Goal: Find specific page/section: Find specific page/section

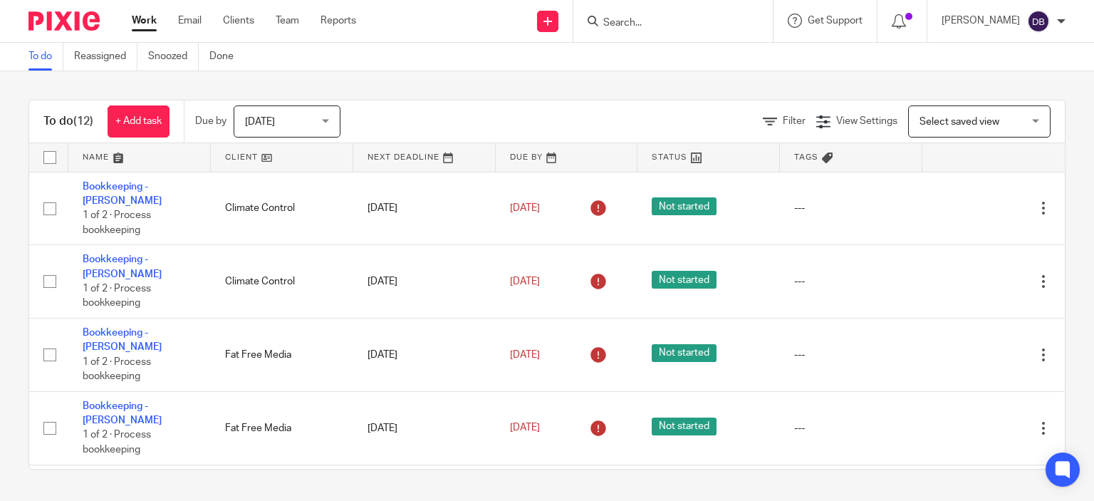
click at [635, 19] on input "Search" at bounding box center [666, 23] width 128 height 13
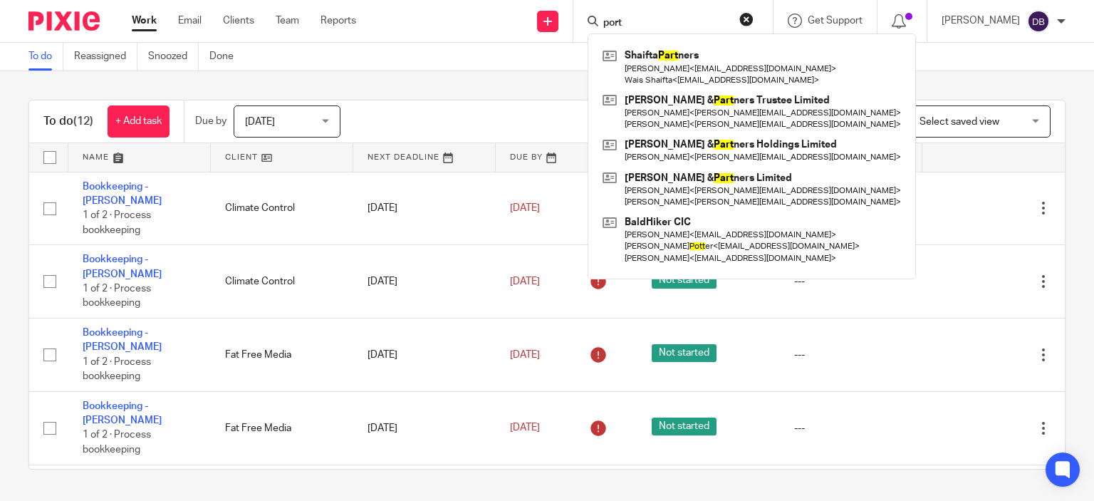
drag, startPoint x: 644, startPoint y: 21, endPoint x: 594, endPoint y: 18, distance: 50.0
click at [594, 18] on div "port Shaifta Part ners Natasha Smith < ea@waisshaifta.com > Wais Shaifta < wais…" at bounding box center [672, 21] width 199 height 42
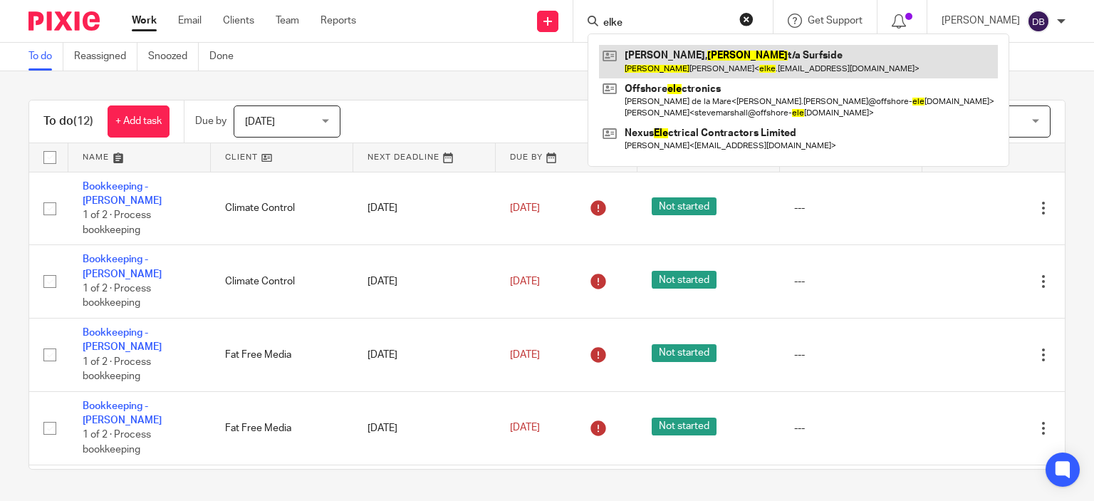
type input "elke"
click at [645, 63] on link at bounding box center [798, 61] width 399 height 33
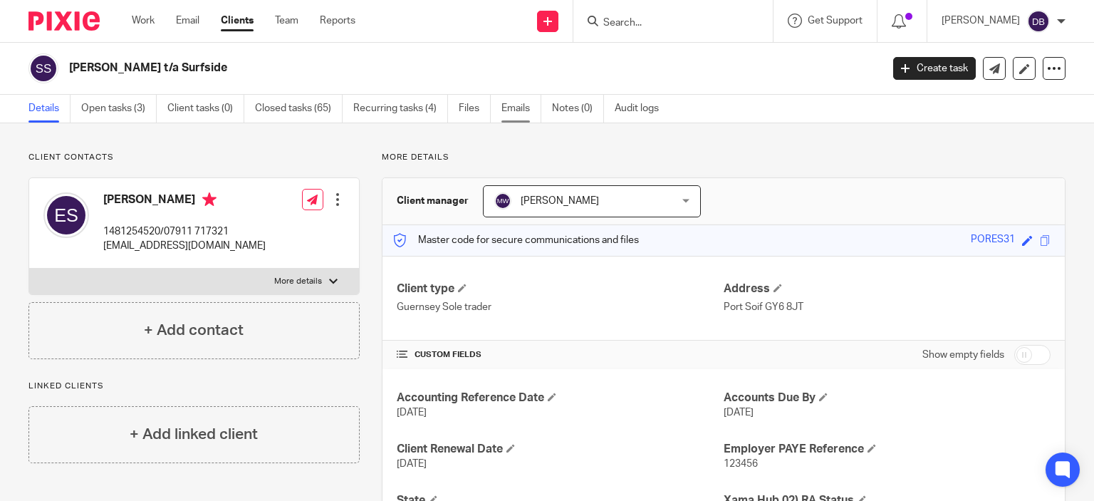
click at [524, 110] on link "Emails" at bounding box center [521, 109] width 40 height 28
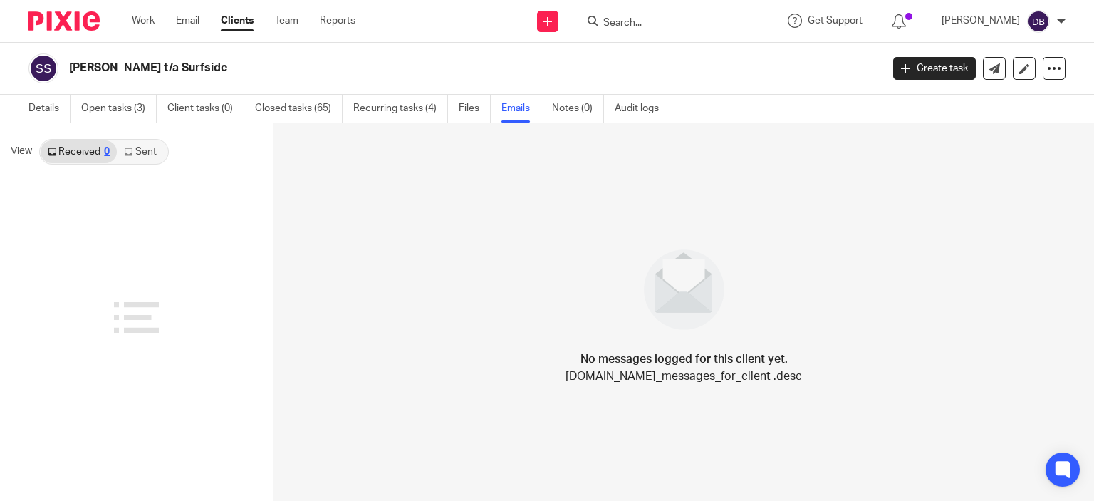
click at [134, 152] on link "Sent" at bounding box center [142, 151] width 50 height 23
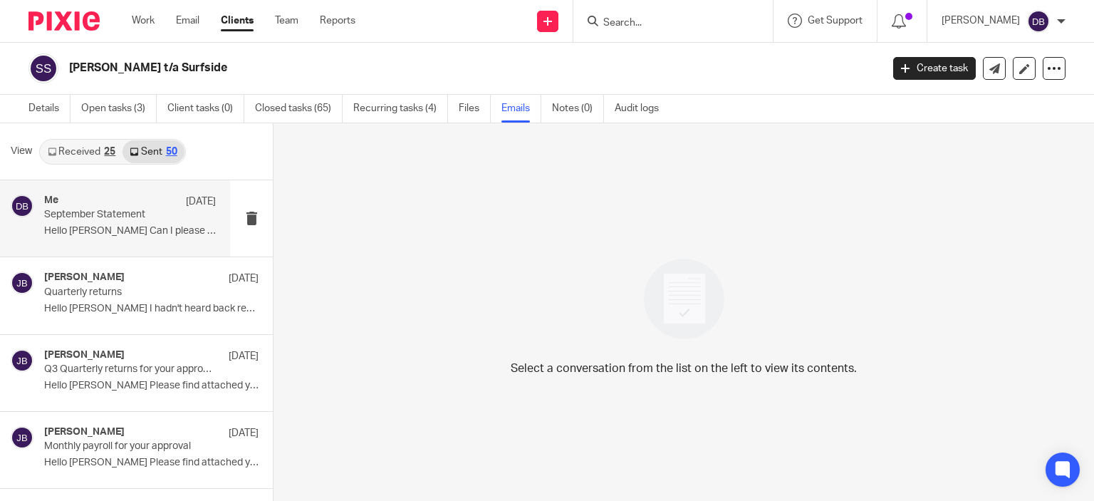
click at [156, 229] on p "Hello Elke Can I please have the bank..." at bounding box center [130, 231] width 172 height 12
